Goal: Task Accomplishment & Management: Manage account settings

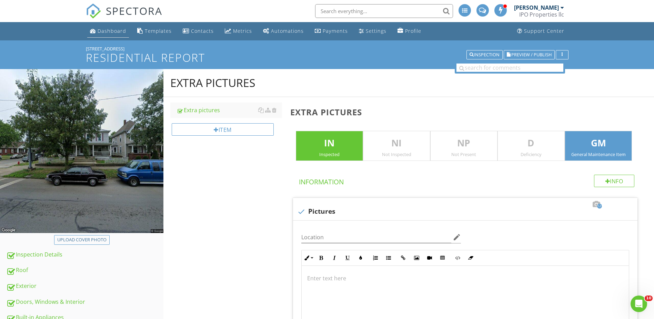
click at [112, 30] on div "Dashboard" at bounding box center [112, 31] width 29 height 7
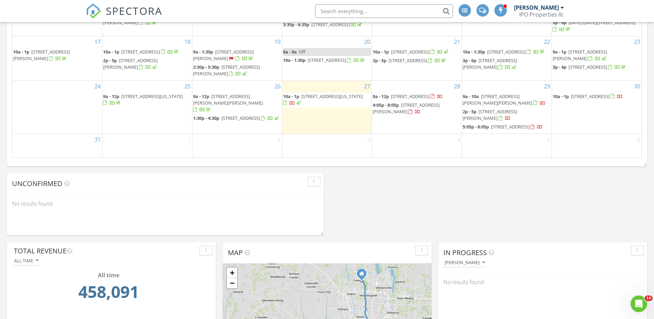
scroll to position [379, 0]
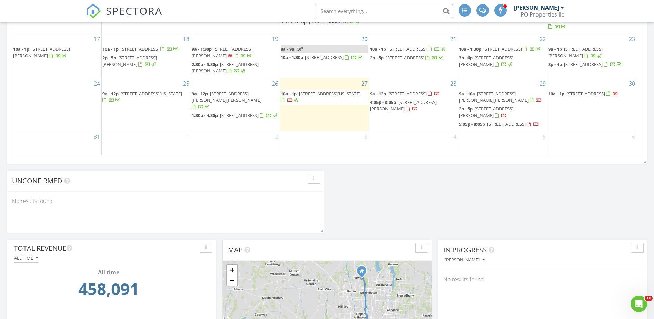
click at [418, 106] on span "[STREET_ADDRESS][PERSON_NAME]" at bounding box center [403, 105] width 67 height 13
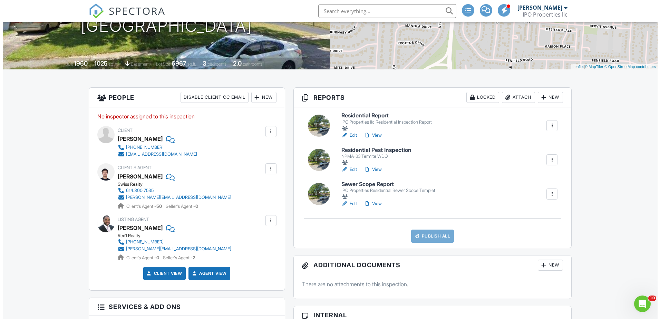
scroll to position [103, 0]
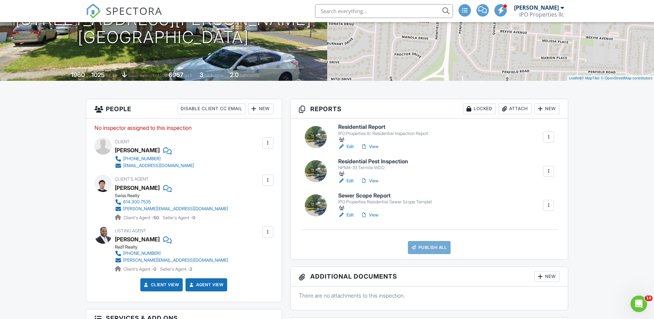
click at [266, 107] on div "New" at bounding box center [260, 108] width 25 height 11
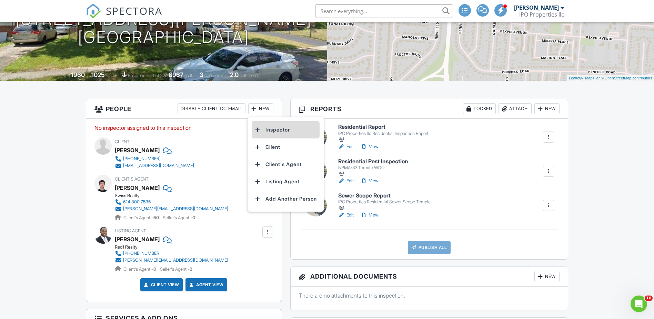
click at [270, 135] on li "Inspector" at bounding box center [286, 129] width 68 height 17
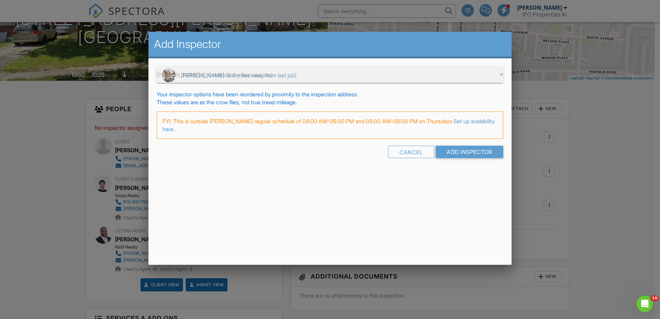
click at [255, 76] on div "▼ Ward Fairbee (0.0 miles away from last job) Ward Fairbee (0.0 miles away from…" at bounding box center [330, 75] width 346 height 17
click at [448, 150] on input "Add Inspector" at bounding box center [469, 152] width 68 height 12
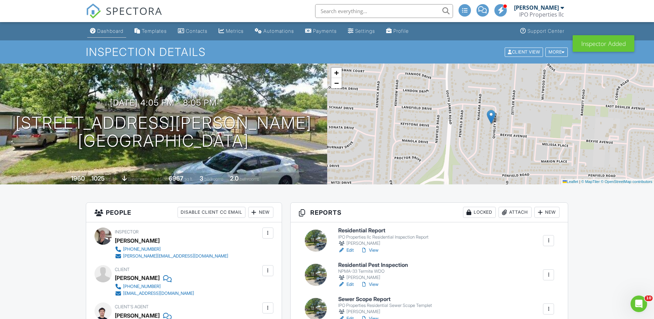
click at [107, 32] on div "Dashboard" at bounding box center [110, 31] width 26 height 6
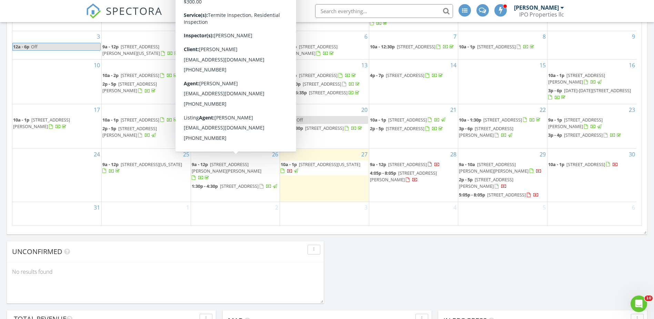
scroll to position [276, 0]
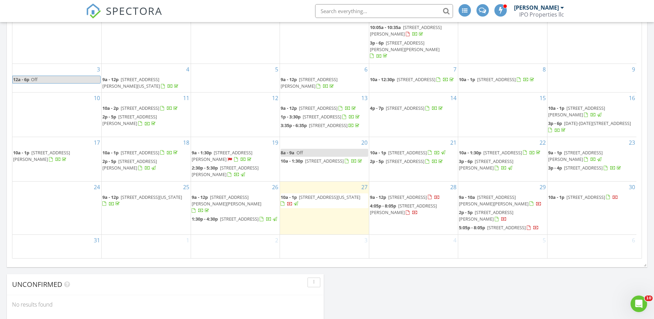
click at [418, 194] on span "[STREET_ADDRESS]" at bounding box center [407, 197] width 39 height 6
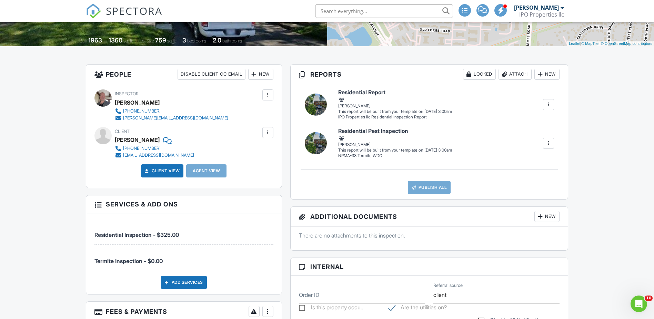
click at [551, 145] on div at bounding box center [548, 143] width 7 height 7
click at [524, 157] on div "Build Now" at bounding box center [523, 158] width 55 height 8
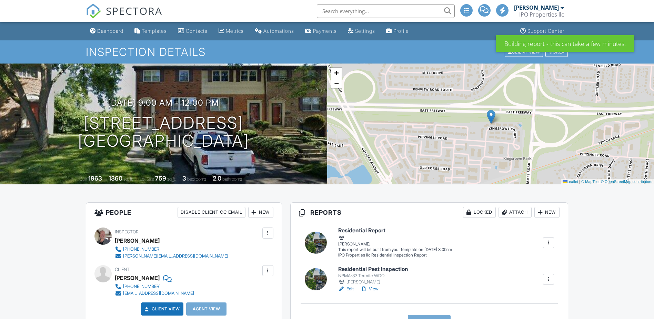
click at [547, 240] on div at bounding box center [548, 242] width 7 height 7
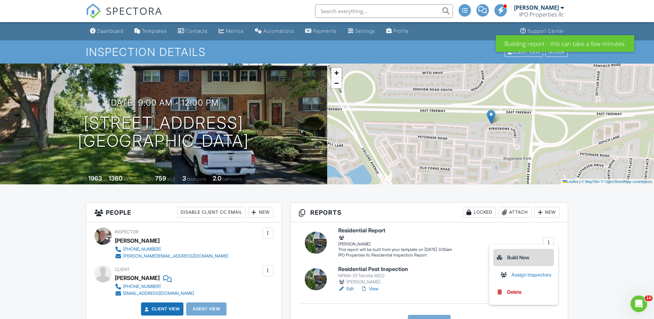
click at [524, 261] on div "Build Now" at bounding box center [523, 257] width 55 height 8
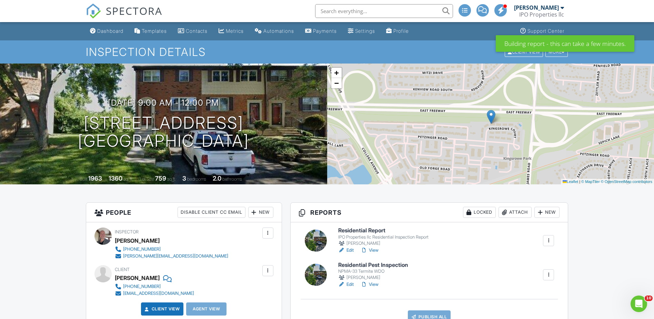
click at [377, 262] on h6 "Residential Pest Inspection" at bounding box center [373, 265] width 70 height 6
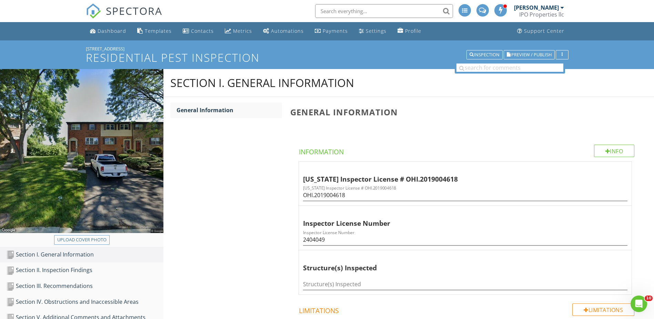
drag, startPoint x: 126, startPoint y: 45, endPoint x: 87, endPoint y: 50, distance: 39.6
click at [87, 50] on div "[STREET_ADDRESS] Residential Pest Inspection Inspection Preview / Publish" at bounding box center [327, 54] width 654 height 29
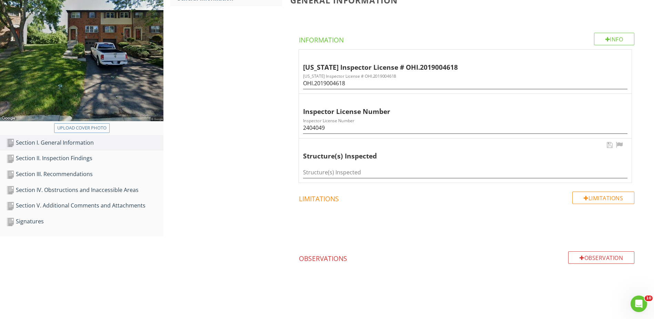
scroll to position [112, 0]
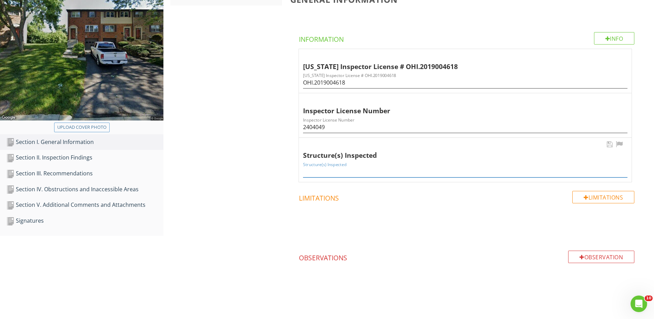
click at [335, 175] on input "Structure(s) Inspected" at bounding box center [465, 171] width 325 height 11
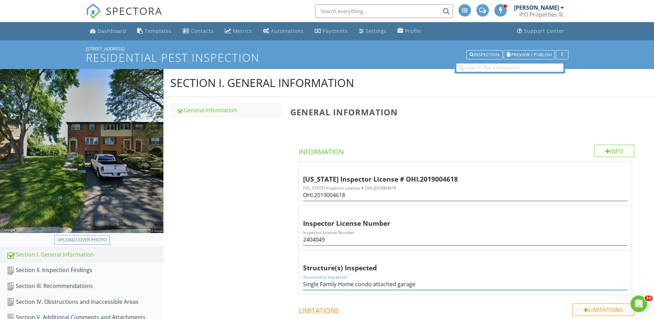
type input "Single Family Home condo attached garage"
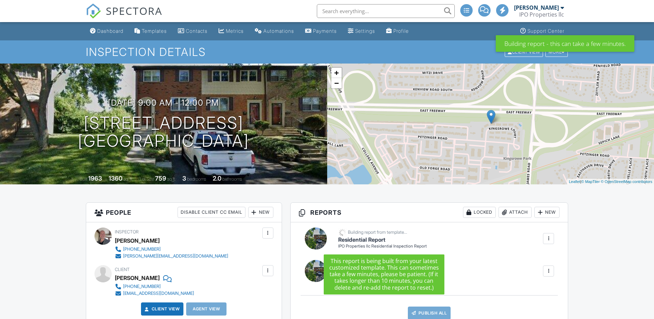
click at [368, 237] on h6 "Residential Report" at bounding box center [382, 240] width 89 height 6
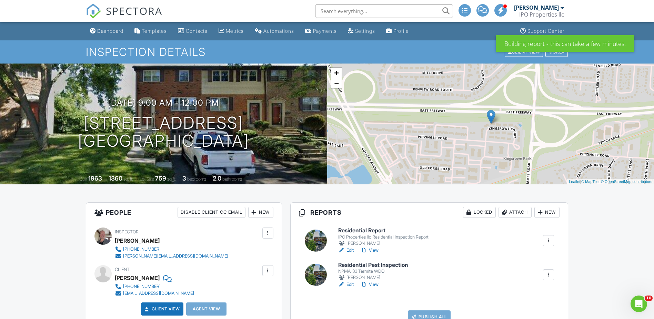
click at [365, 228] on h6 "Residential Report" at bounding box center [383, 230] width 90 height 6
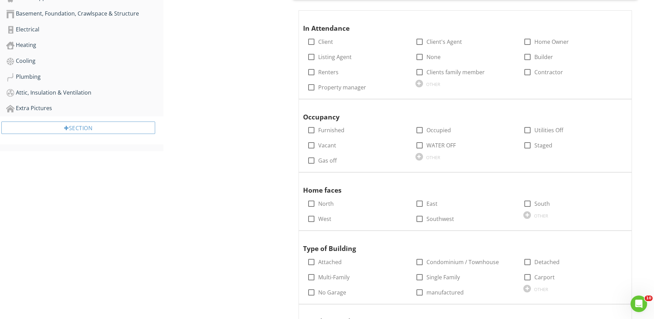
scroll to position [345, 0]
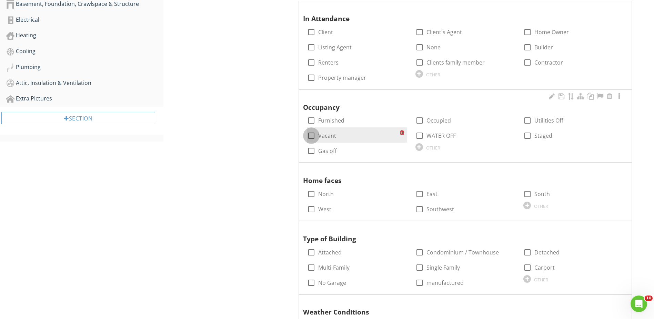
click at [314, 134] on div at bounding box center [312, 136] width 12 height 12
checkbox input "true"
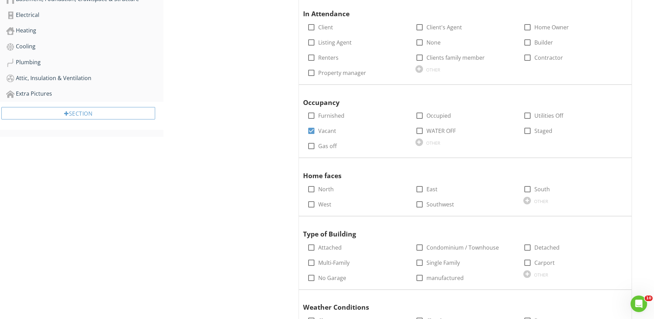
scroll to position [483, 0]
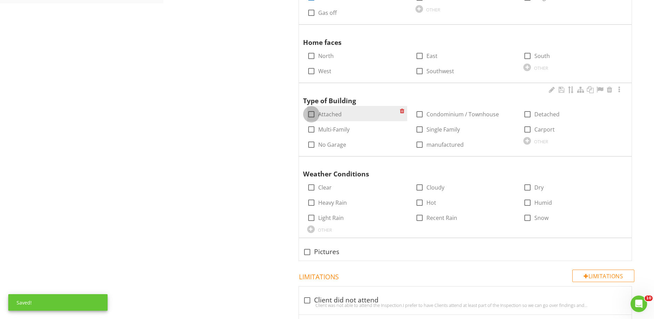
click at [314, 111] on div at bounding box center [312, 114] width 12 height 12
checkbox input "true"
drag, startPoint x: 422, startPoint y: 129, endPoint x: 449, endPoint y: 123, distance: 28.6
click at [422, 129] on div at bounding box center [420, 129] width 12 height 12
checkbox input "true"
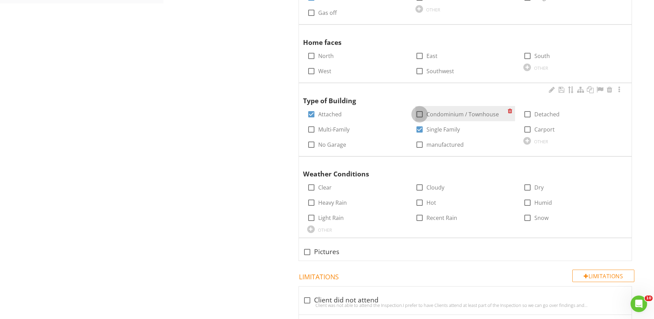
click at [418, 113] on div at bounding box center [420, 114] width 12 height 12
checkbox input "true"
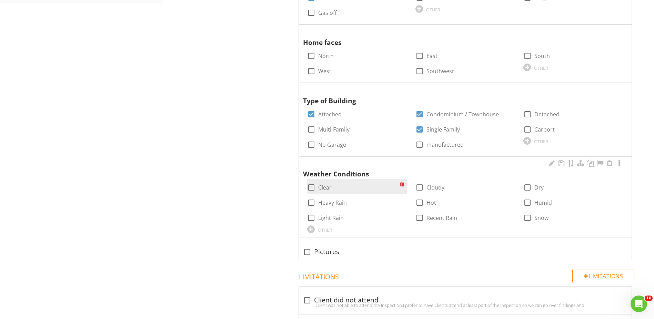
click at [310, 189] on div at bounding box center [312, 187] width 12 height 12
checkbox input "true"
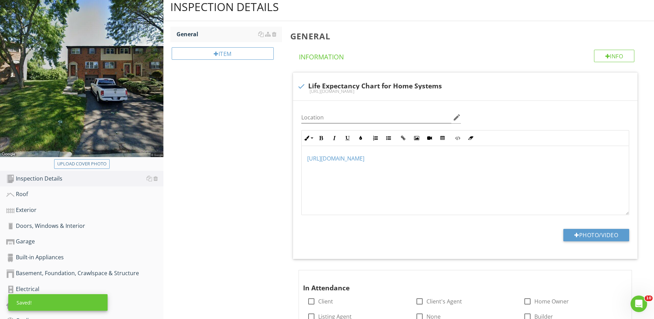
scroll to position [172, 0]
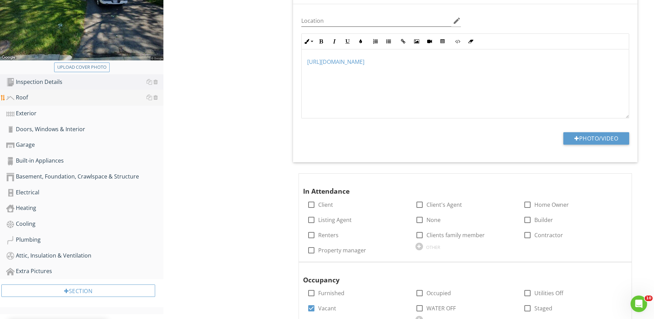
click at [19, 98] on div "Roof" at bounding box center [84, 97] width 157 height 9
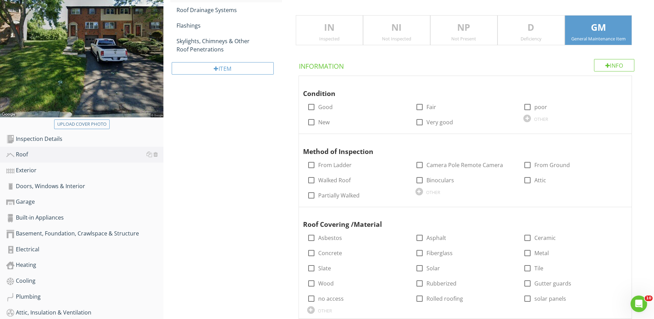
scroll to position [103, 0]
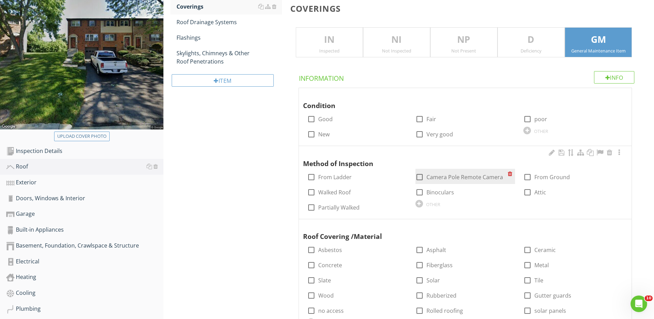
click at [422, 179] on div at bounding box center [420, 177] width 12 height 12
checkbox input "true"
click at [527, 174] on div at bounding box center [528, 177] width 12 height 12
checkbox input "true"
click at [35, 181] on div "Exterior" at bounding box center [84, 182] width 157 height 9
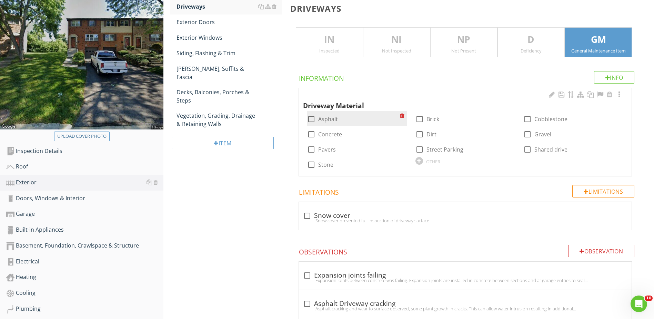
click at [312, 119] on div at bounding box center [312, 119] width 12 height 12
checkbox input "true"
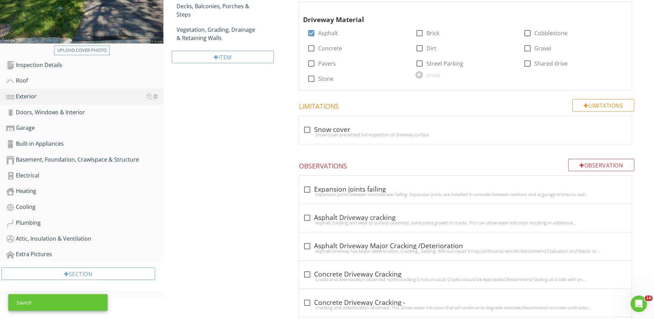
scroll to position [207, 0]
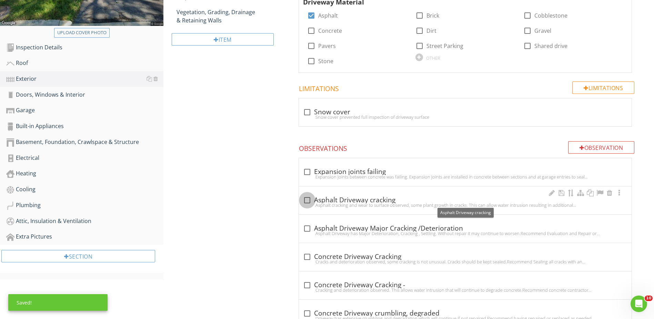
click at [305, 201] on div at bounding box center [308, 200] width 12 height 12
checkbox input "true"
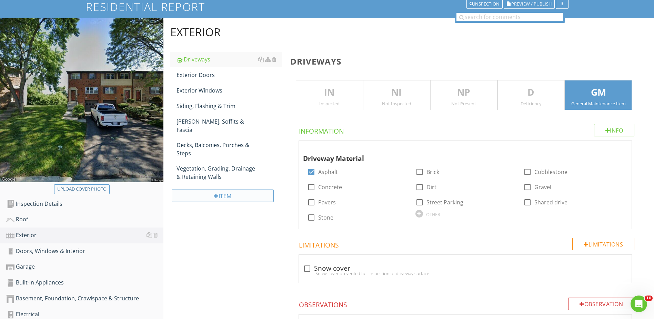
scroll to position [34, 0]
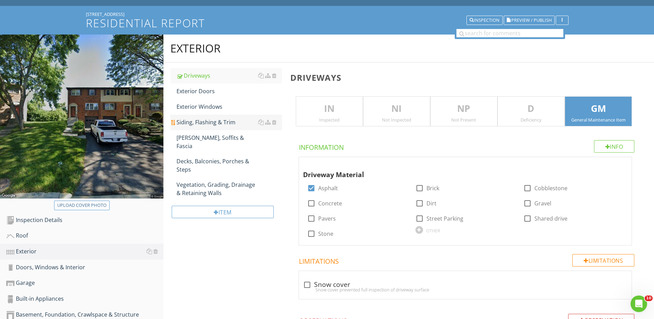
click at [215, 123] on div "Siding, Flashing & Trim" at bounding box center [230, 122] width 106 height 8
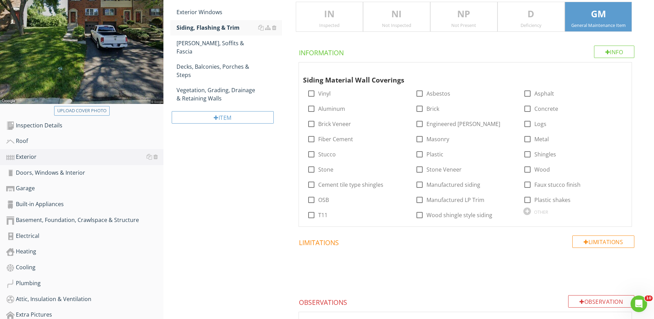
scroll to position [138, 0]
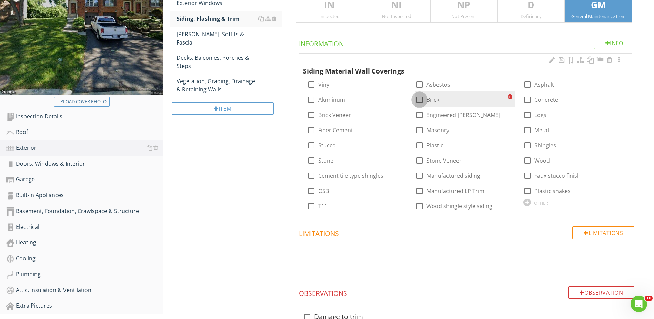
click at [419, 99] on div at bounding box center [420, 100] width 12 height 12
checkbox input "true"
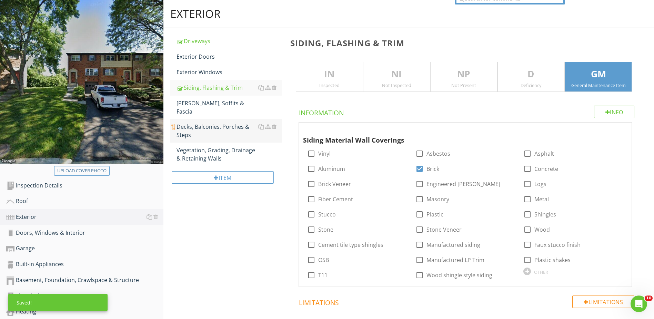
click at [218, 122] on div "Decks, Balconies, Porches & Steps" at bounding box center [230, 130] width 106 height 17
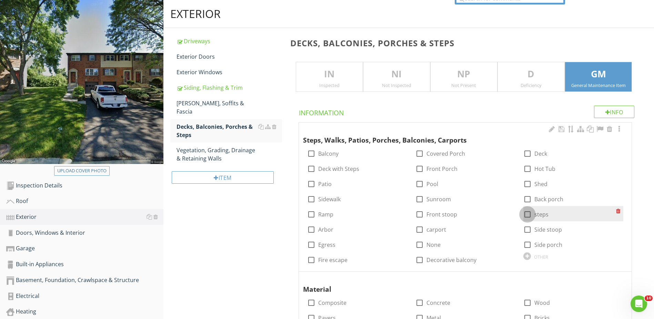
click at [525, 214] on div at bounding box center [528, 214] width 12 height 12
checkbox input "true"
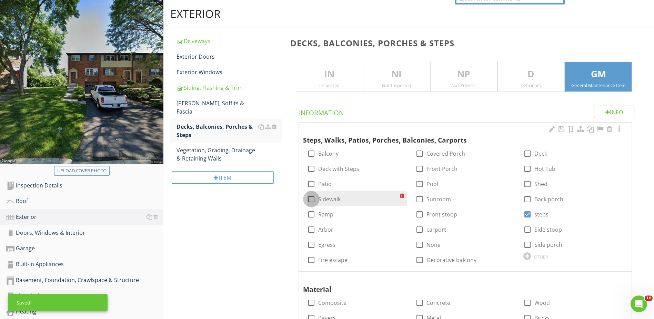
click at [313, 198] on div at bounding box center [312, 199] width 12 height 12
checkbox input "true"
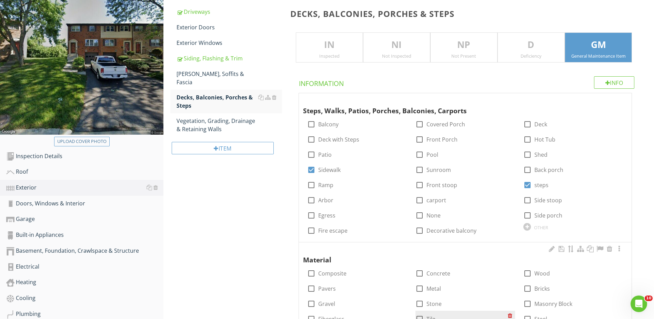
scroll to position [172, 0]
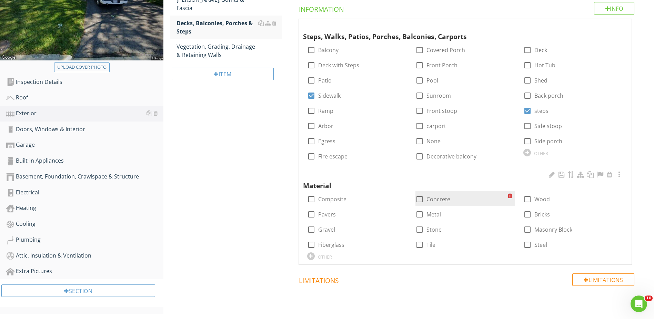
click at [422, 198] on div at bounding box center [420, 199] width 12 height 12
checkbox input "true"
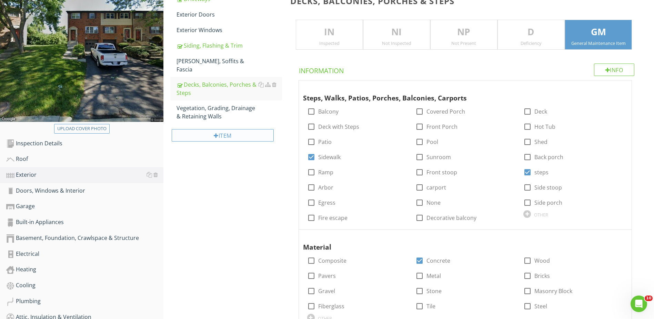
scroll to position [0, 0]
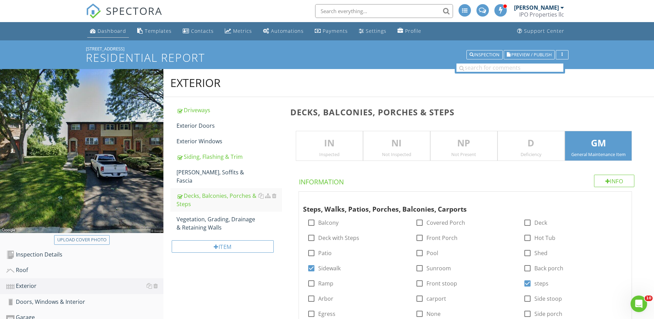
click at [110, 30] on div "Dashboard" at bounding box center [112, 31] width 29 height 7
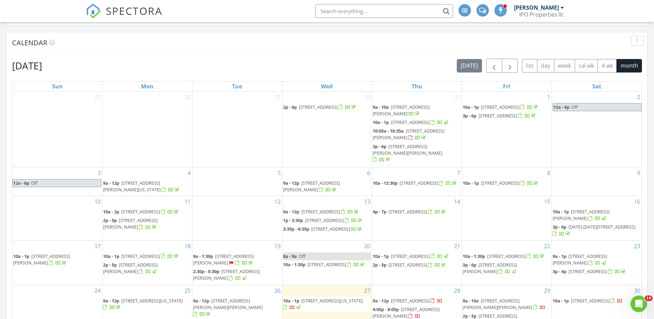
scroll to position [310, 0]
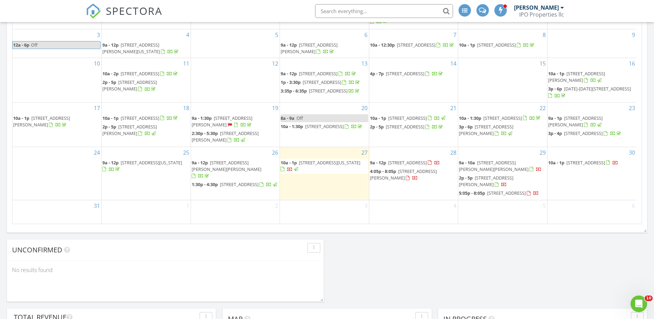
click at [399, 166] on span "2810 Kingsrowe Ct, Columbus 43209" at bounding box center [407, 162] width 39 height 6
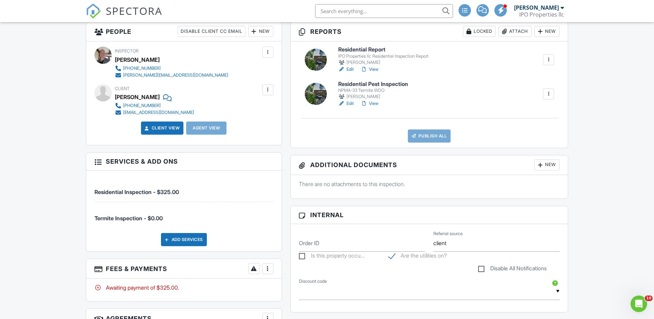
scroll to position [8, 0]
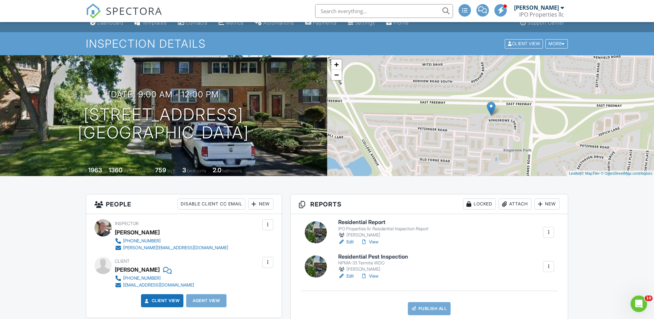
click at [107, 22] on div "SPECTORA" at bounding box center [124, 11] width 77 height 22
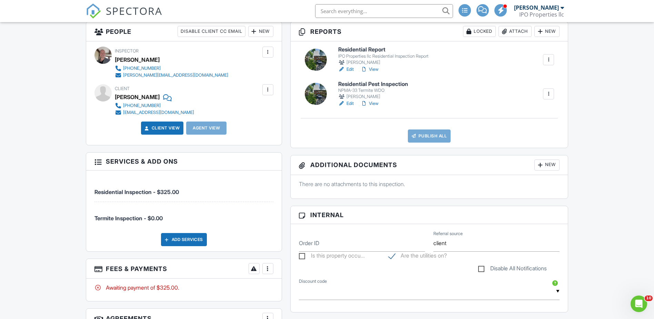
scroll to position [319, 0]
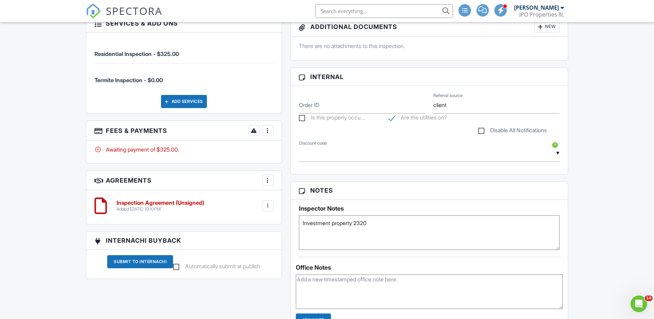
click at [145, 208] on div "Added 08/26/2025 19:10PM" at bounding box center [161, 209] width 88 height 6
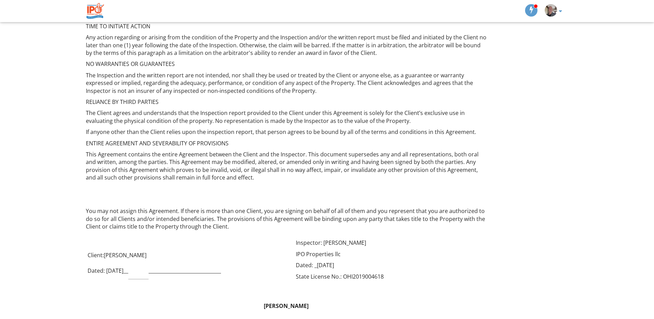
scroll to position [980, 0]
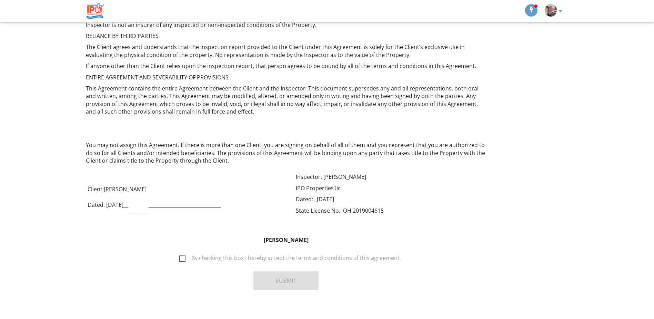
click at [185, 255] on label "By checking this box I hereby accept the terms and conditions of this agreement." at bounding box center [290, 259] width 222 height 9
click at [180, 252] on input "By checking this box I hereby accept the terms and conditions of this agreement." at bounding box center [177, 254] width 4 height 4
checkbox input "true"
click at [284, 271] on button "Submit" at bounding box center [286, 280] width 65 height 19
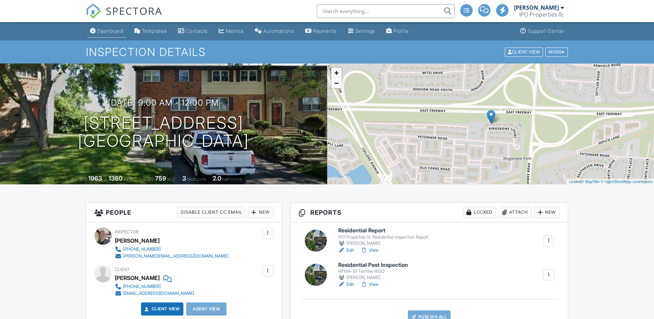
click at [110, 32] on div "Dashboard" at bounding box center [110, 31] width 26 height 6
click at [114, 37] on link "Dashboard" at bounding box center [106, 31] width 39 height 13
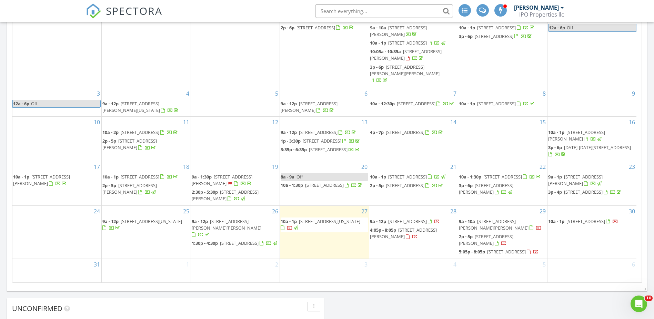
scroll to position [345, 0]
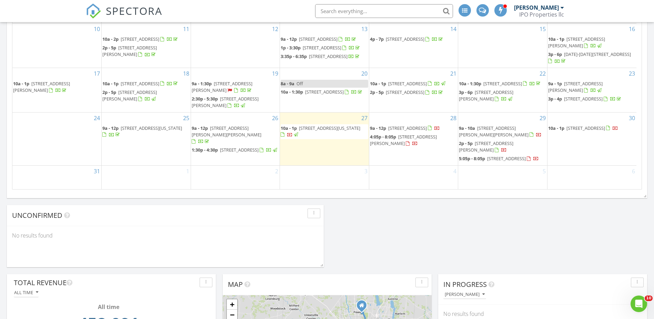
click at [500, 130] on span "9a - 10a 7864 Morris Rd, Hilliard 43026" at bounding box center [503, 131] width 88 height 13
click at [425, 146] on span "[STREET_ADDRESS][PERSON_NAME]" at bounding box center [403, 140] width 67 height 13
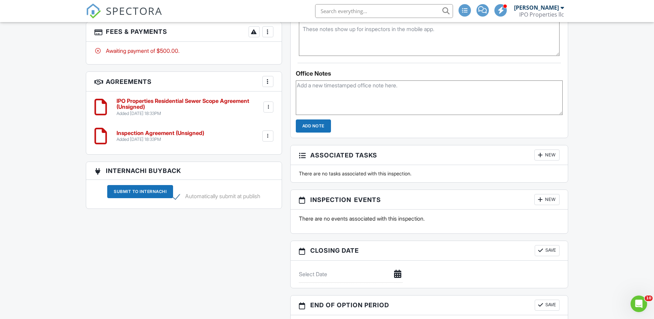
scroll to position [552, 0]
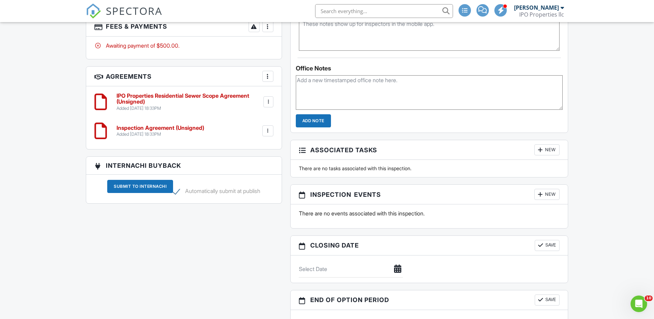
click at [162, 128] on h6 "Inspection Agreement (Unsigned)" at bounding box center [161, 128] width 88 height 6
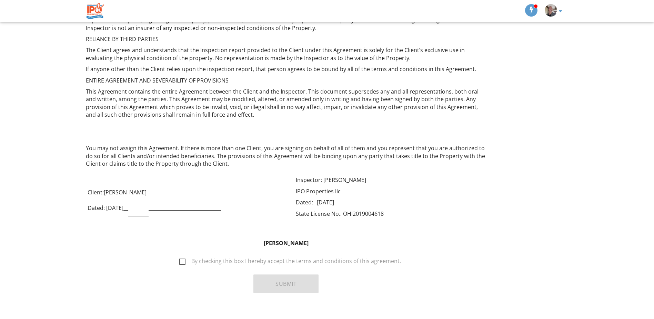
scroll to position [980, 0]
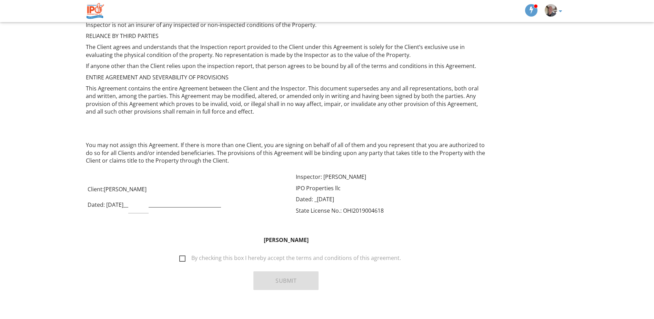
click at [186, 255] on label "By checking this box I hereby accept the terms and conditions of this agreement." at bounding box center [290, 259] width 222 height 9
click at [180, 252] on input "By checking this box I hereby accept the terms and conditions of this agreement." at bounding box center [177, 254] width 4 height 4
checkbox input "true"
click at [268, 271] on button "Submit" at bounding box center [286, 280] width 65 height 19
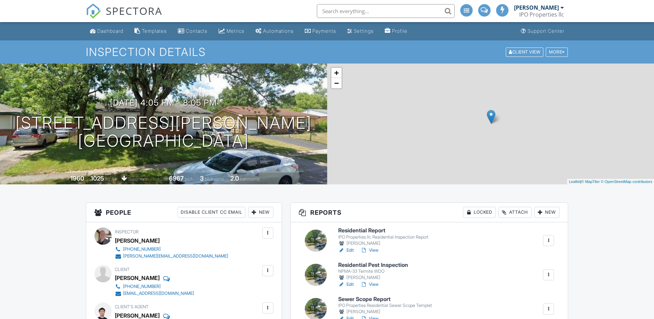
scroll to position [575, 0]
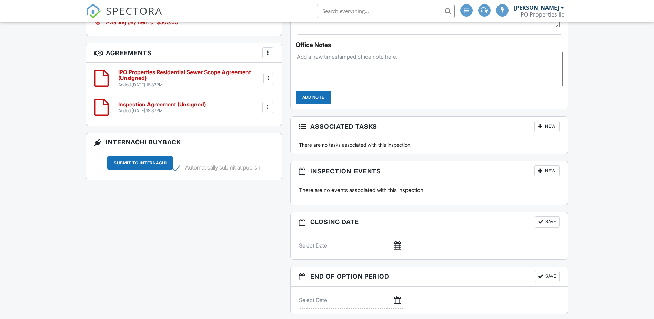
click at [185, 72] on h6 "IPO Properties Residential Sewer Scope Agreement (Unsigned)" at bounding box center [190, 75] width 144 height 12
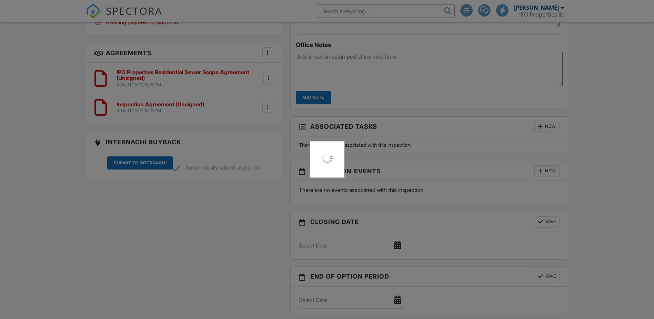
scroll to position [0, 0]
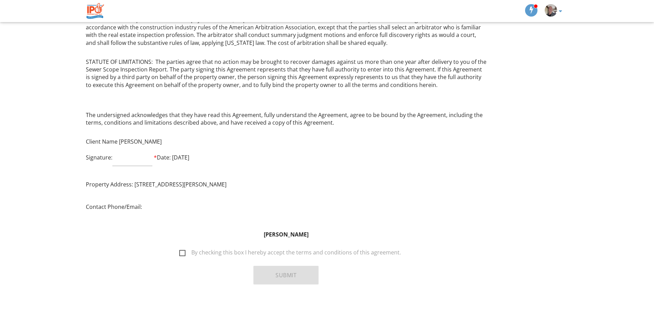
scroll to position [563, 0]
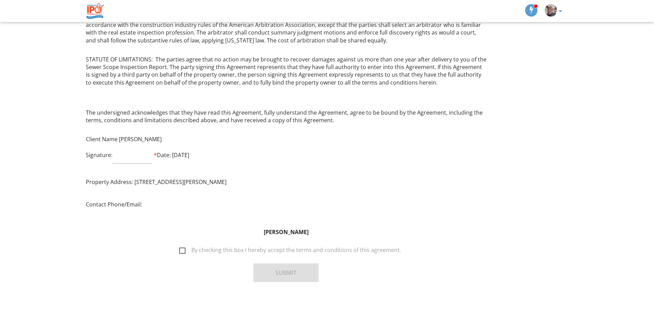
click at [182, 250] on label "By checking this box I hereby accept the terms and conditions of this agreement." at bounding box center [290, 251] width 222 height 9
click at [180, 249] on input "By checking this box I hereby accept the terms and conditions of this agreement." at bounding box center [177, 246] width 4 height 4
checkbox input "true"
click at [278, 275] on button "Submit" at bounding box center [286, 272] width 65 height 19
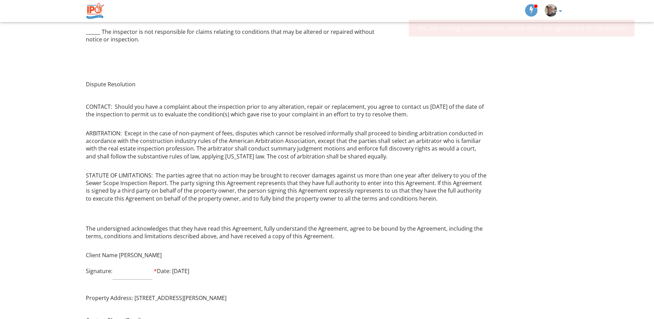
scroll to position [483, 0]
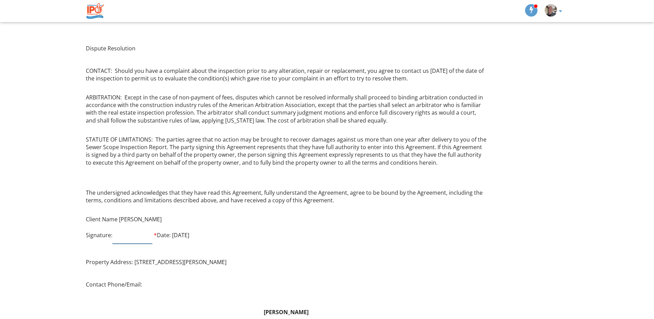
click at [123, 236] on input "text" at bounding box center [132, 235] width 40 height 17
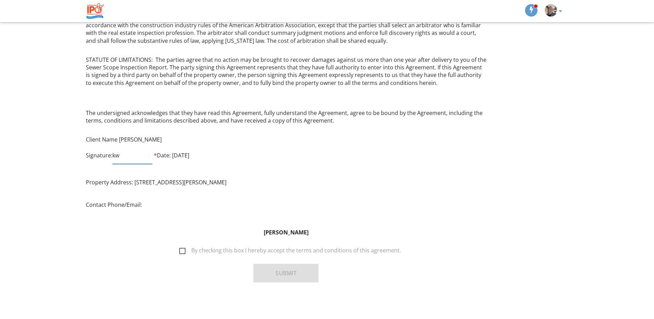
scroll to position [563, 0]
type input "kw"
click at [183, 250] on label "By checking this box I hereby accept the terms and conditions of this agreement." at bounding box center [290, 251] width 222 height 9
click at [180, 249] on input "By checking this box I hereby accept the terms and conditions of this agreement." at bounding box center [177, 246] width 4 height 4
checkbox input "true"
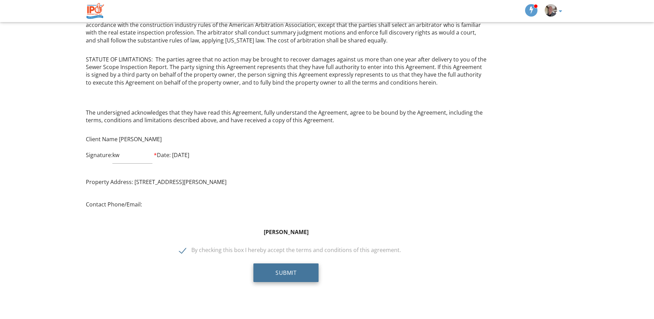
click at [257, 273] on button "Submit" at bounding box center [286, 272] width 65 height 19
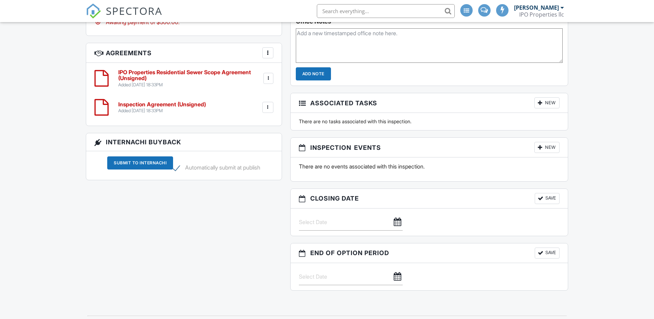
scroll to position [599, 0]
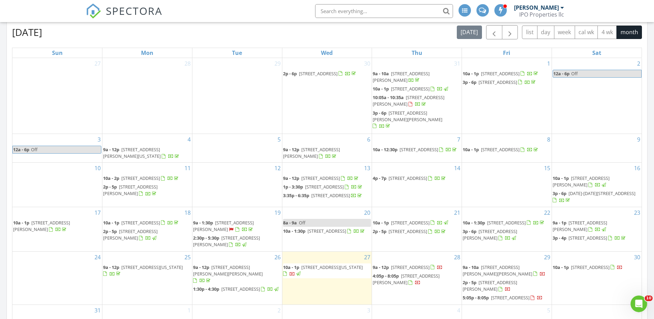
scroll to position [276, 0]
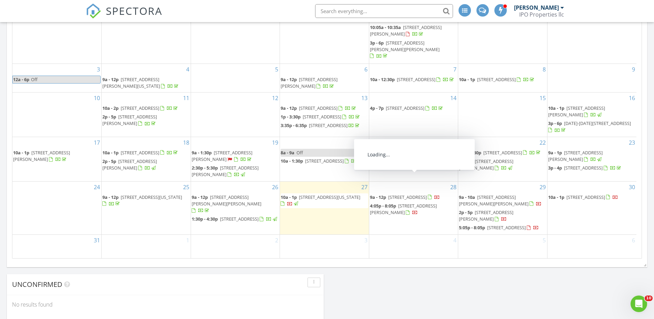
click at [419, 215] on span "1703 Quigley Rd, Columbus 43227" at bounding box center [403, 208] width 67 height 13
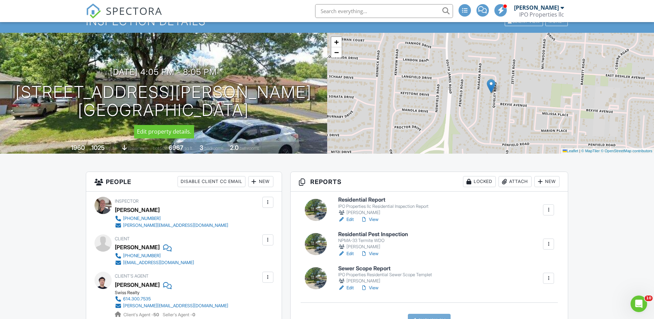
scroll to position [138, 0]
